Goal: Check status: Check status

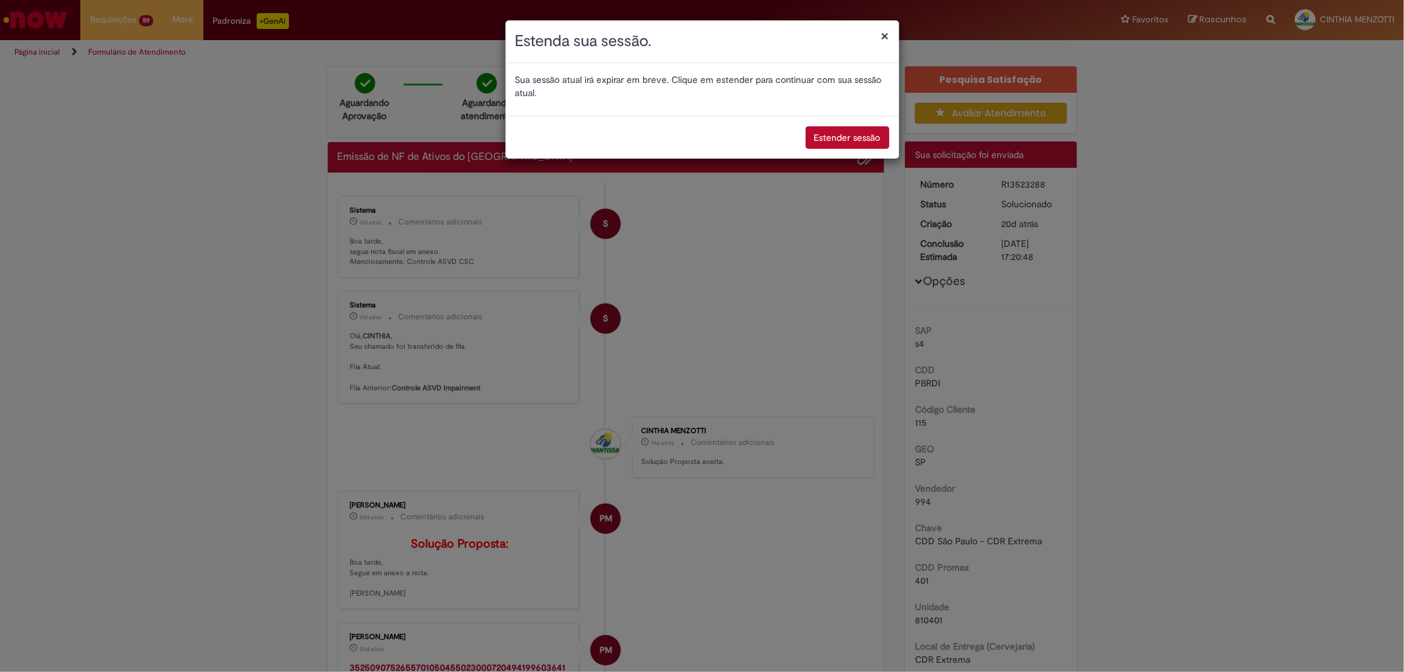
scroll to position [511, 0]
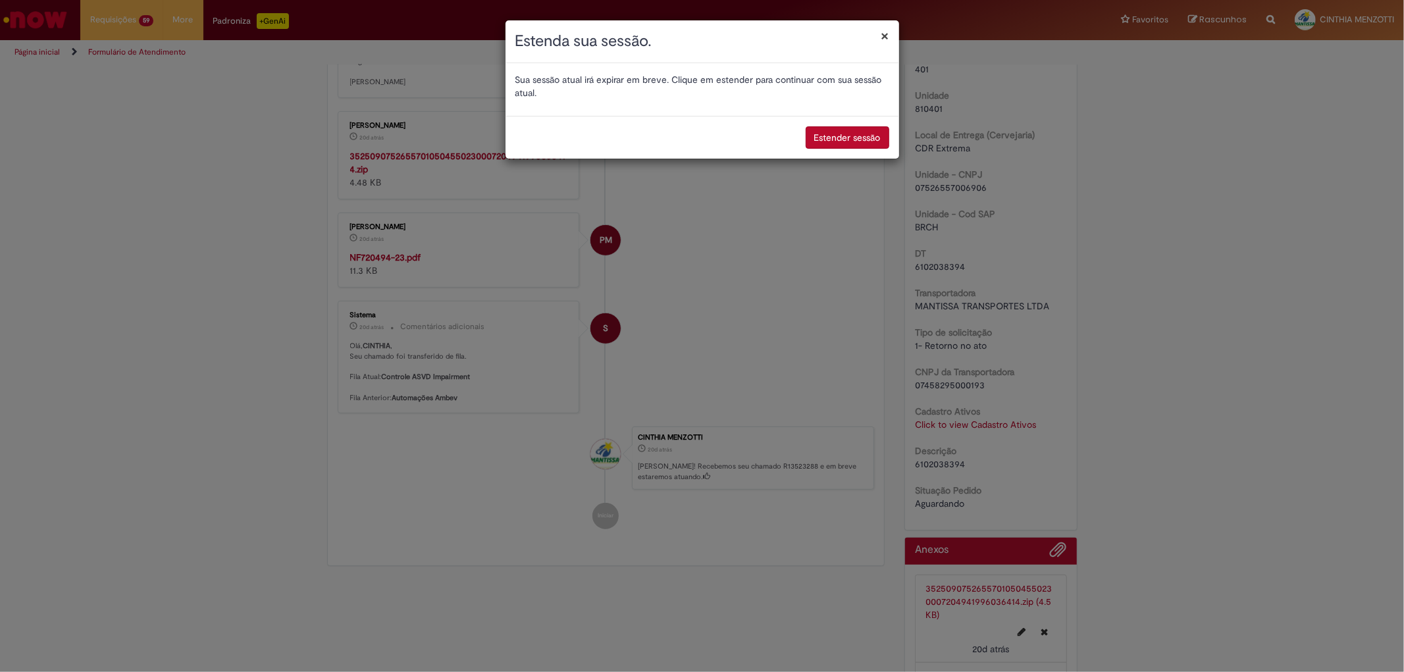
click at [867, 141] on button "Estender sessão" at bounding box center [847, 137] width 84 height 22
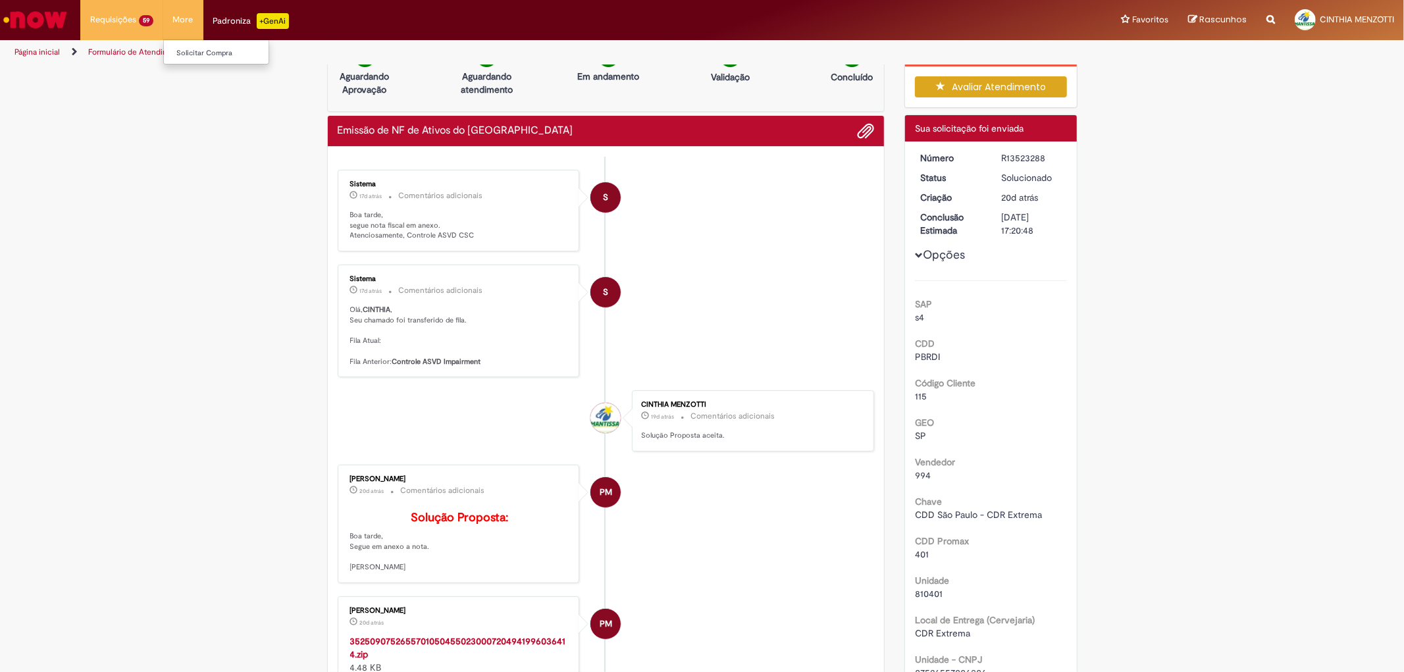
scroll to position [0, 0]
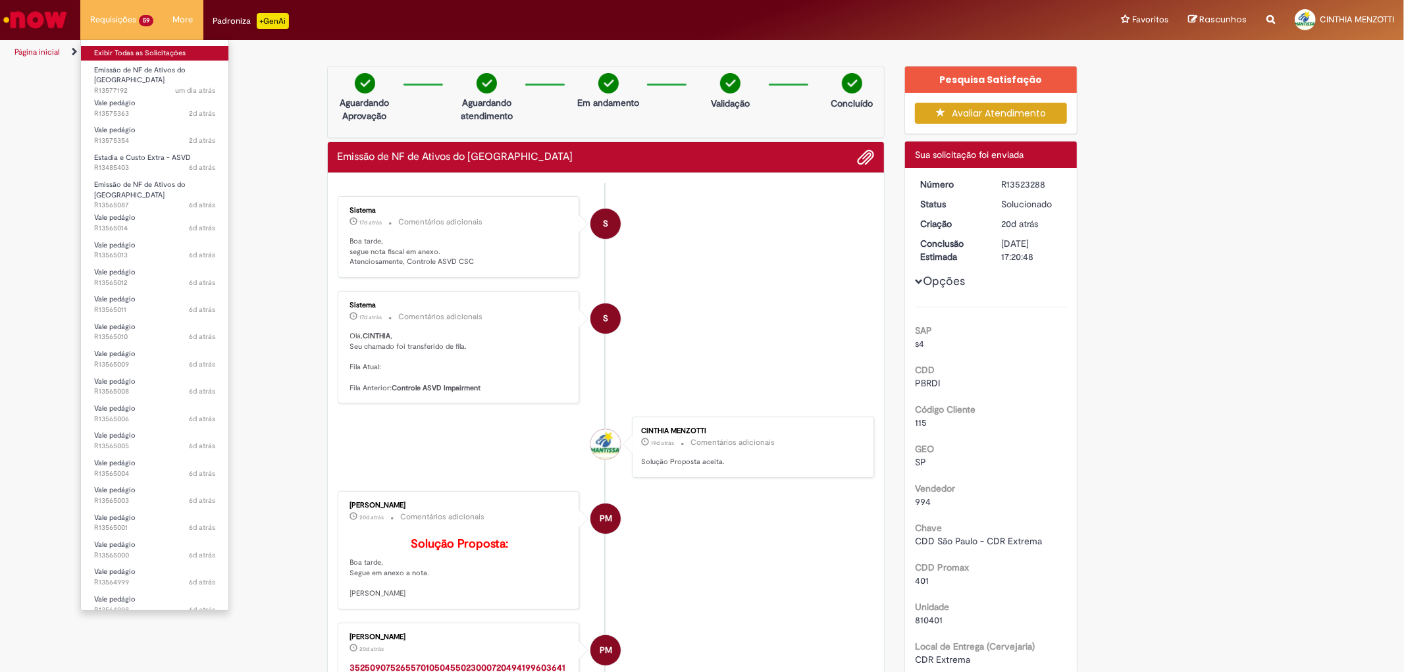
click at [143, 50] on link "Exibir Todas as Solicitações" at bounding box center [154, 53] width 147 height 14
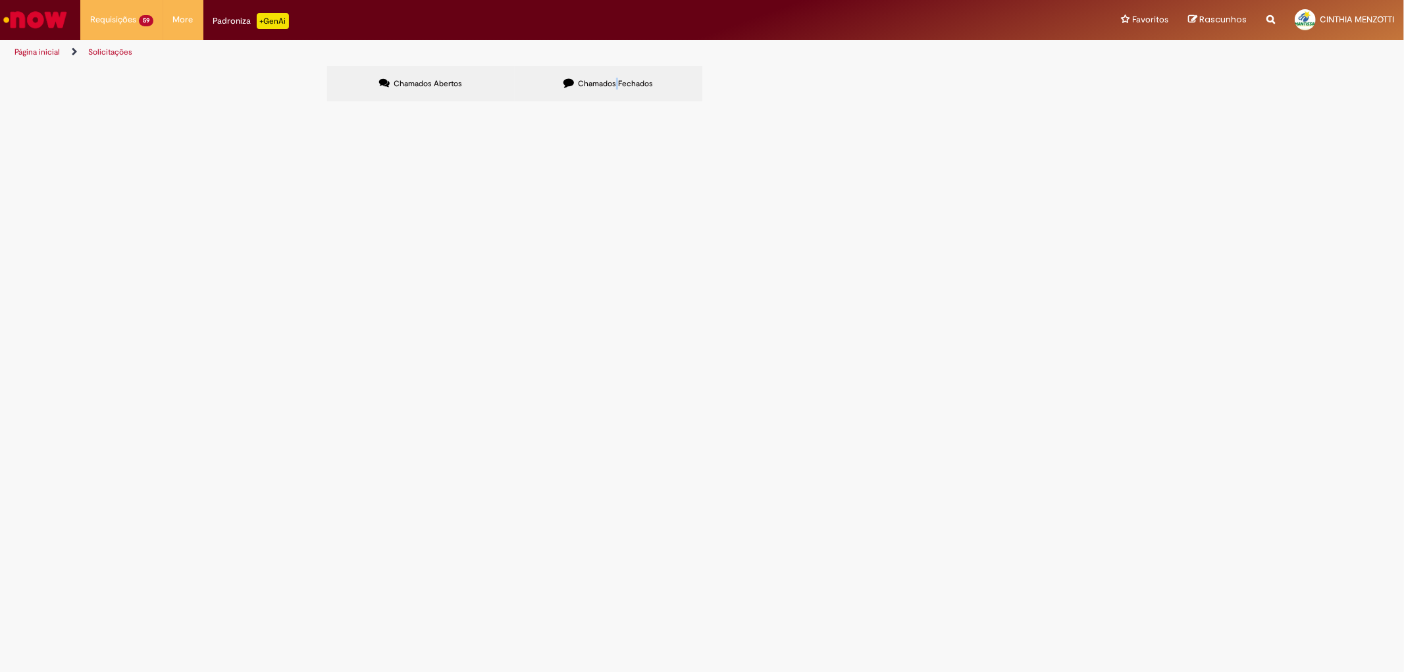
click at [613, 80] on span "Chamados Fechados" at bounding box center [615, 83] width 75 height 11
click at [603, 92] on label "Chamados Fechados" at bounding box center [609, 84] width 188 height 36
click at [0, 0] on icon at bounding box center [0, 0] width 0 height 0
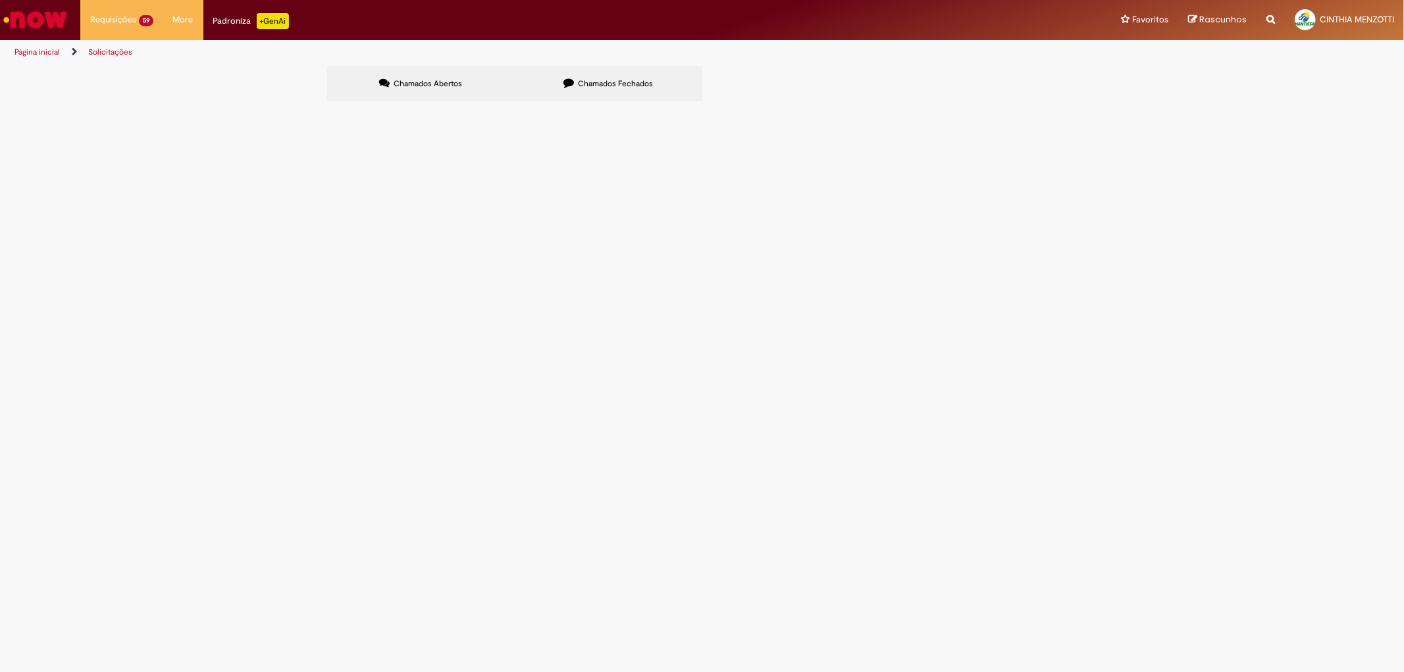
click at [0, 0] on link at bounding box center [0, 0] width 0 height 0
click at [0, 0] on div at bounding box center [0, 0] width 0 height 0
click at [445, 71] on label "Chamados Abertos" at bounding box center [421, 84] width 188 height 36
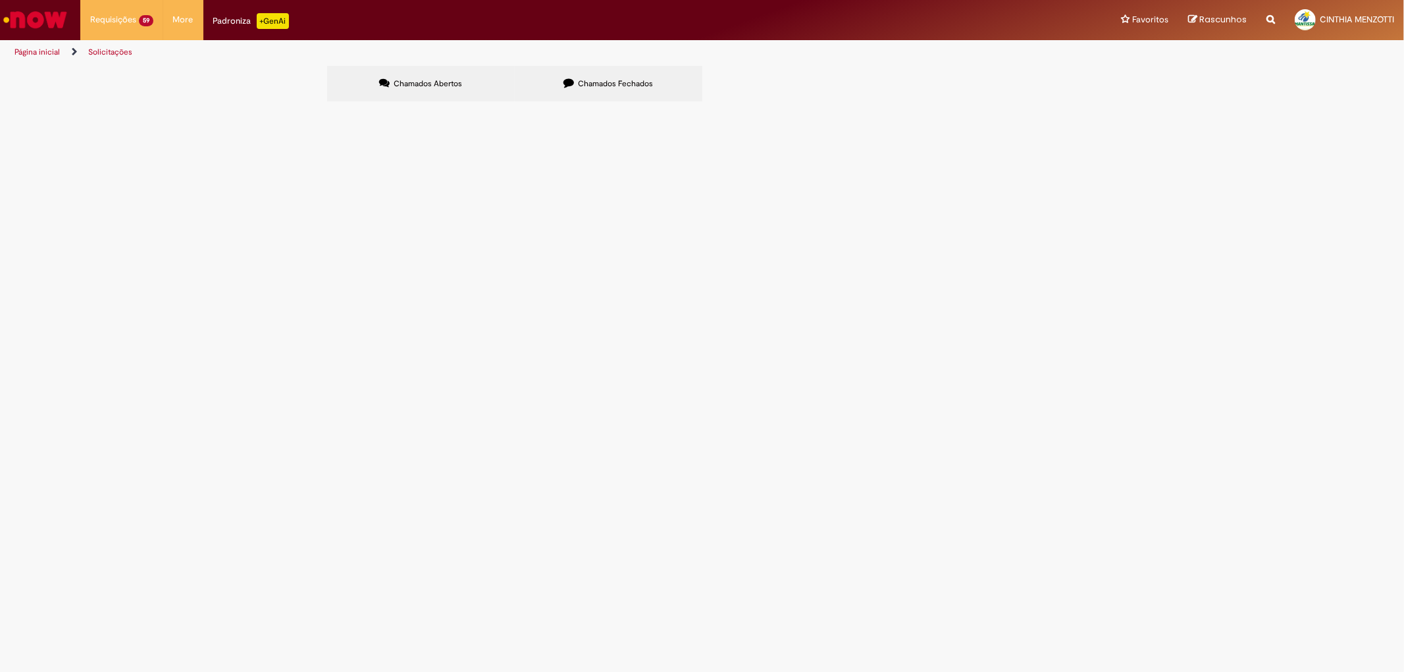
click at [0, 0] on link "2" at bounding box center [0, 0] width 0 height 0
click at [0, 0] on link "3" at bounding box center [0, 0] width 0 height 0
click at [0, 0] on link "1" at bounding box center [0, 0] width 0 height 0
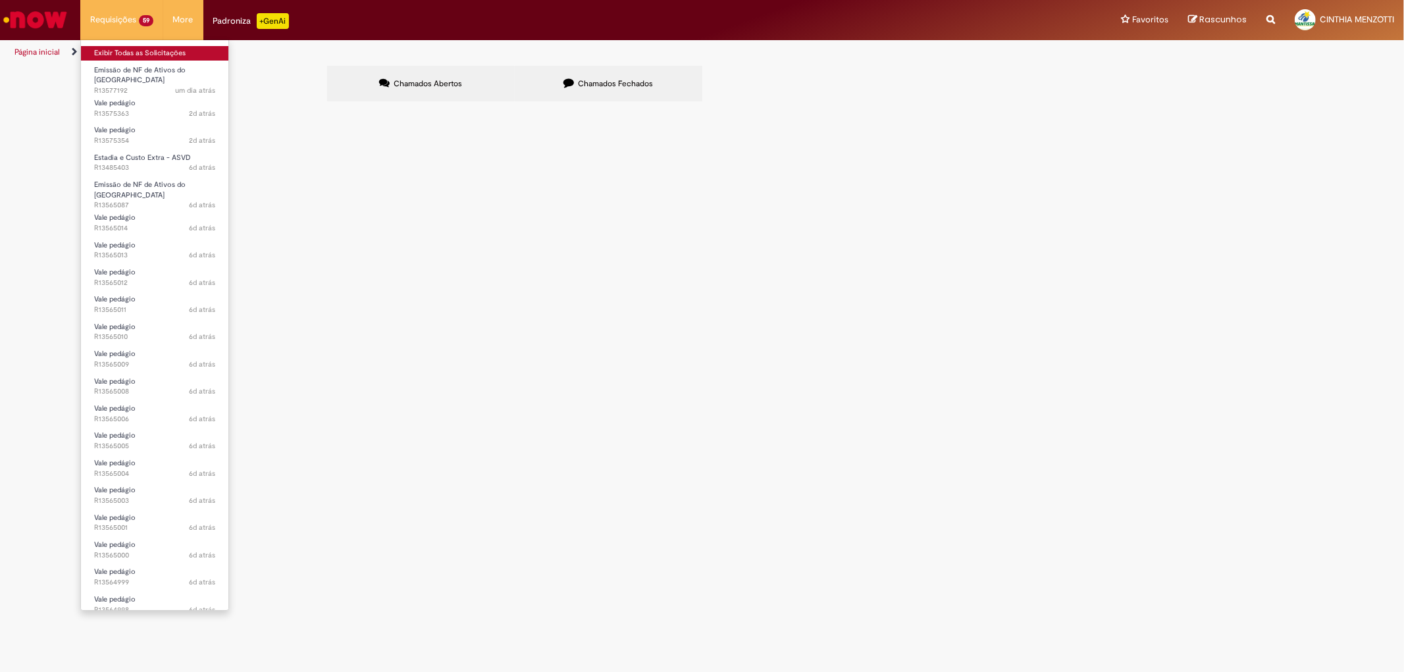
click at [158, 50] on link "Exibir Todas as Solicitações" at bounding box center [154, 53] width 147 height 14
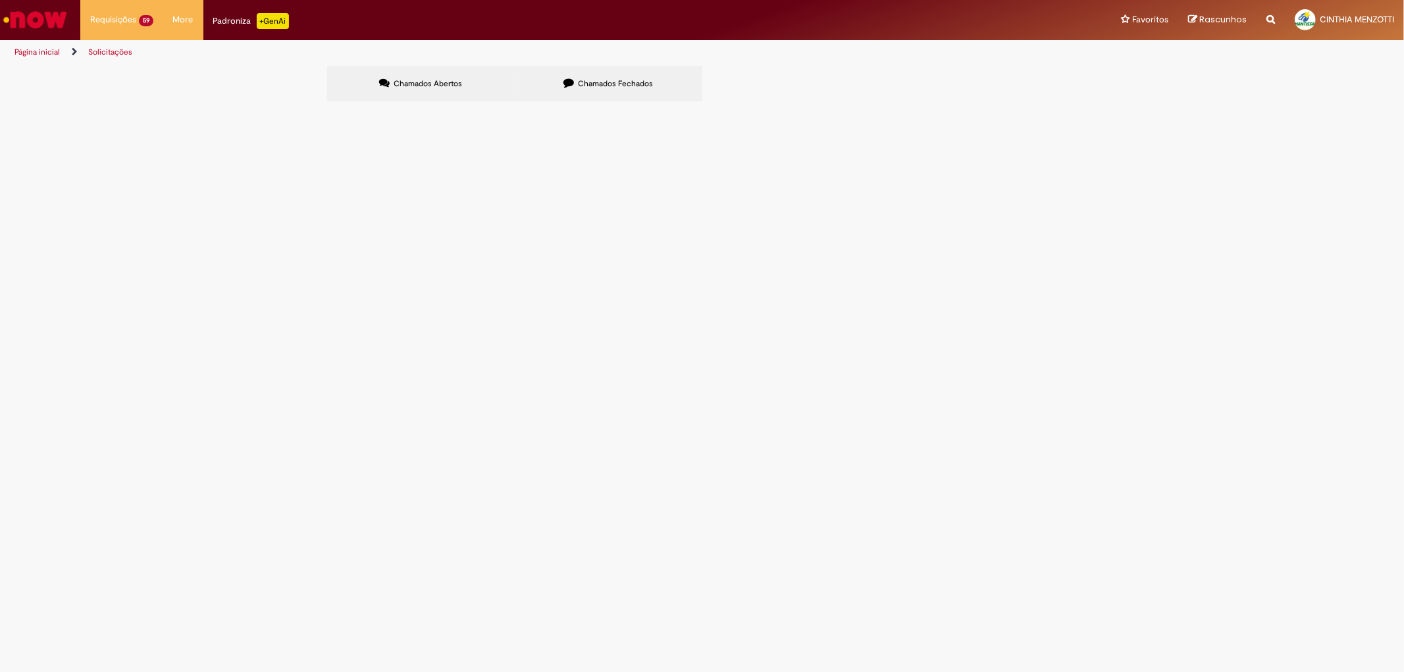
scroll to position [16, 0]
drag, startPoint x: 405, startPoint y: 634, endPoint x: 441, endPoint y: 578, distance: 67.2
click at [0, 0] on link "2" at bounding box center [0, 0] width 0 height 0
click at [644, 86] on span "Chamados Fechados" at bounding box center [615, 83] width 75 height 11
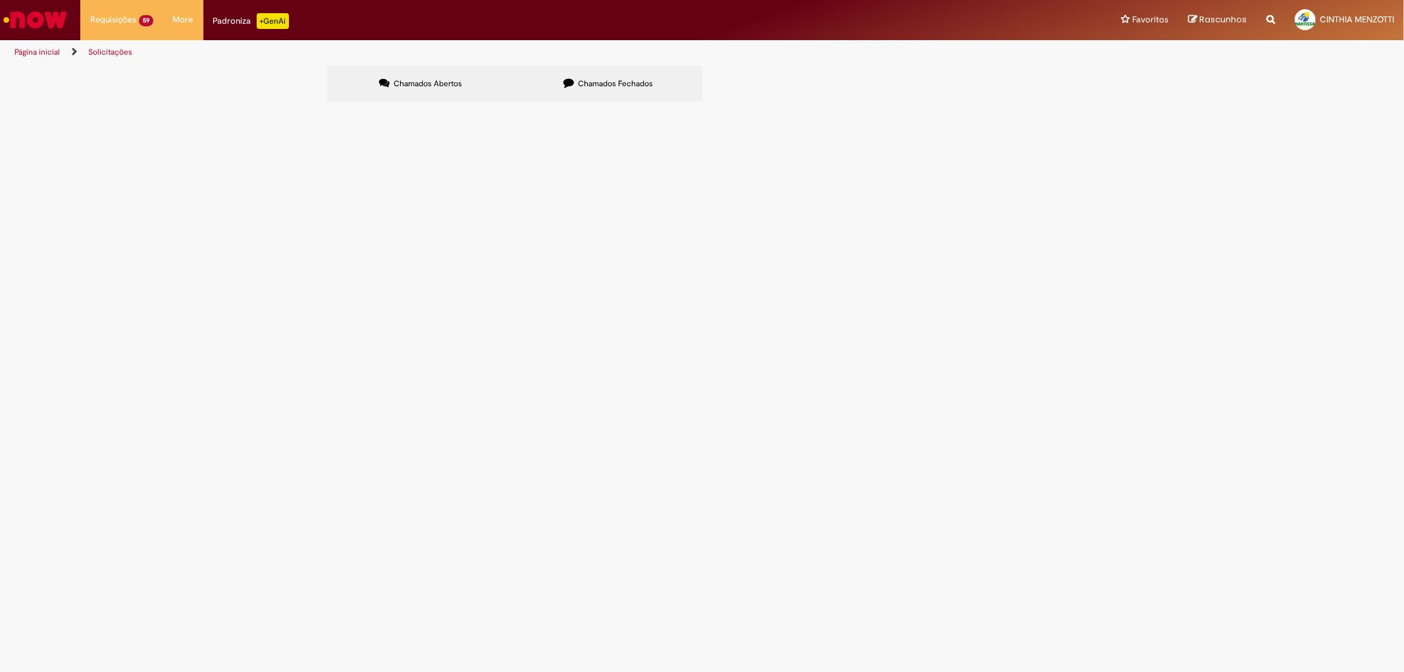
scroll to position [265, 0]
drag, startPoint x: 357, startPoint y: 621, endPoint x: 369, endPoint y: 613, distance: 15.1
click at [0, 0] on div at bounding box center [0, 0] width 0 height 0
click at [439, 86] on span "Chamados Abertos" at bounding box center [428, 83] width 68 height 11
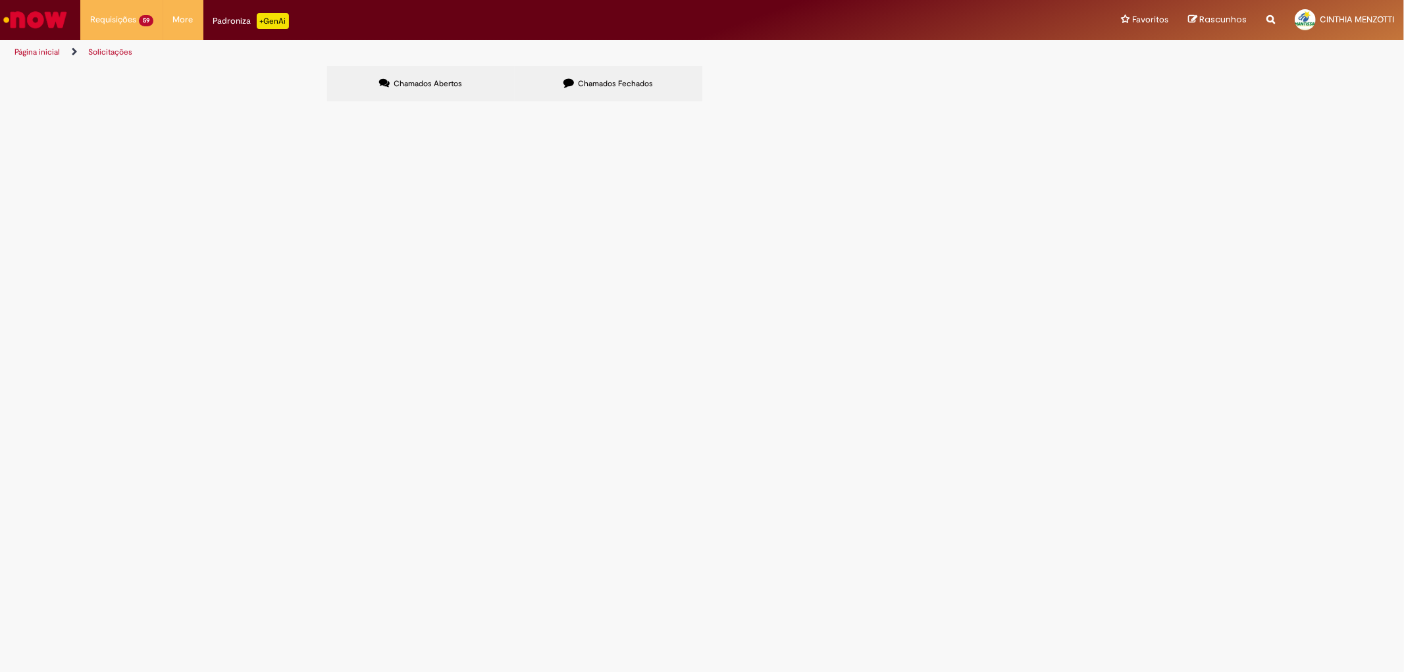
click at [613, 89] on label "Chamados Fechados" at bounding box center [609, 84] width 188 height 36
click at [0, 0] on input "Pesquisar" at bounding box center [0, 0] width 0 height 0
paste input "**********"
type input "**********"
click at [0, 0] on button "Pesquisar" at bounding box center [0, 0] width 0 height 0
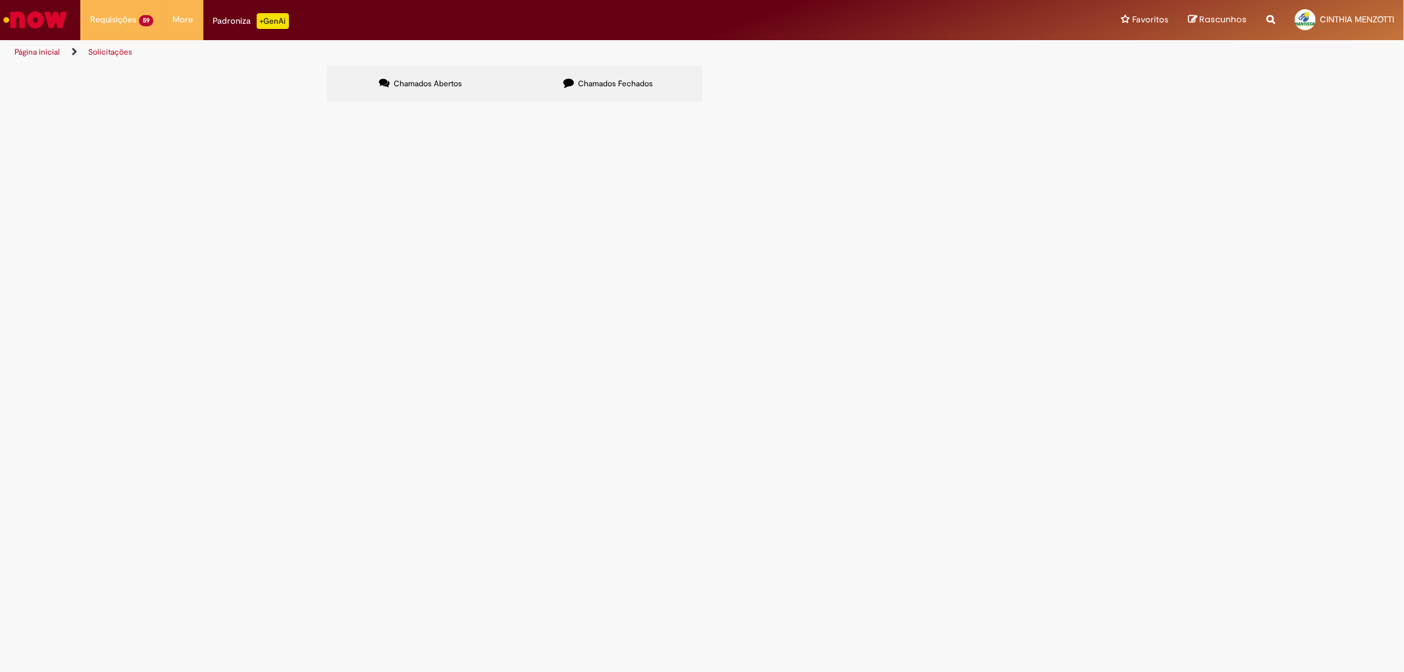
click at [0, 0] on span "AGUARDANDO NF COM CERTA URGENCIA" at bounding box center [0, 0] width 0 height 0
click at [0, 0] on span "Emissão de NF de Ativos do [GEOGRAPHIC_DATA]" at bounding box center [0, 0] width 0 height 0
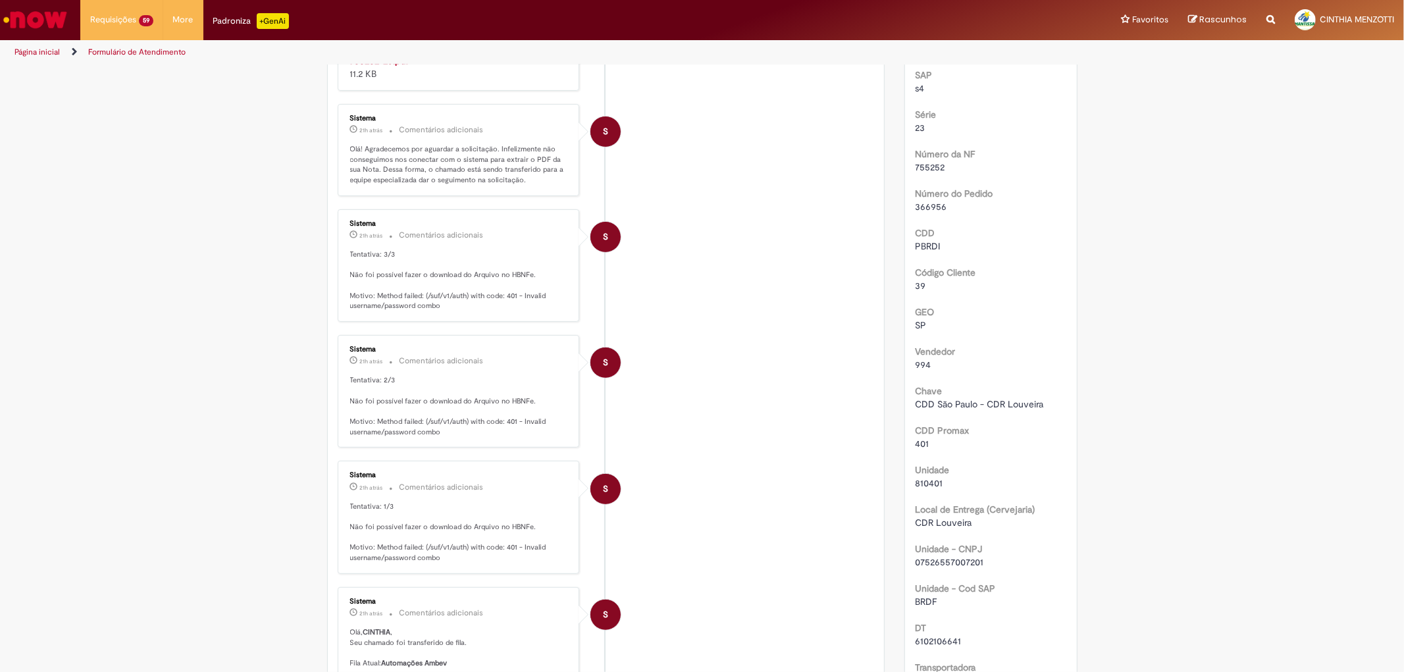
scroll to position [73, 0]
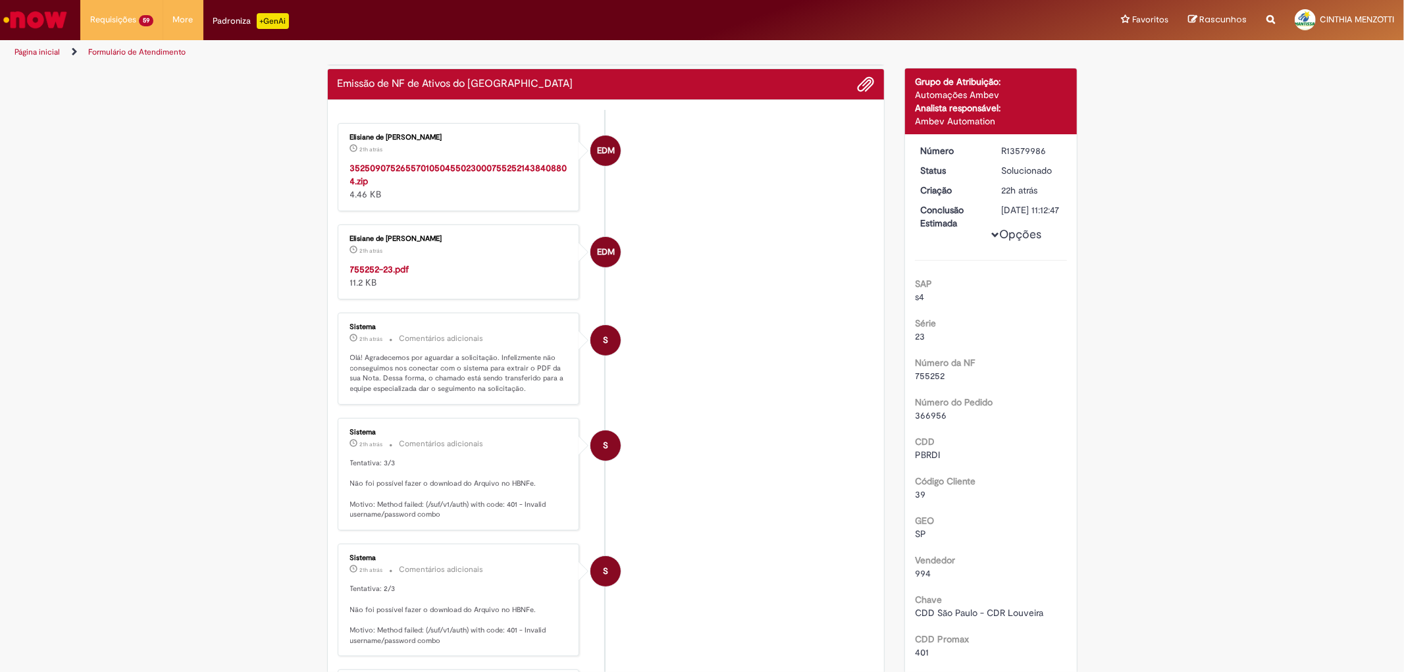
click at [390, 270] on strong "755252-23.pdf" at bounding box center [379, 269] width 59 height 12
